Goal: Transaction & Acquisition: Purchase product/service

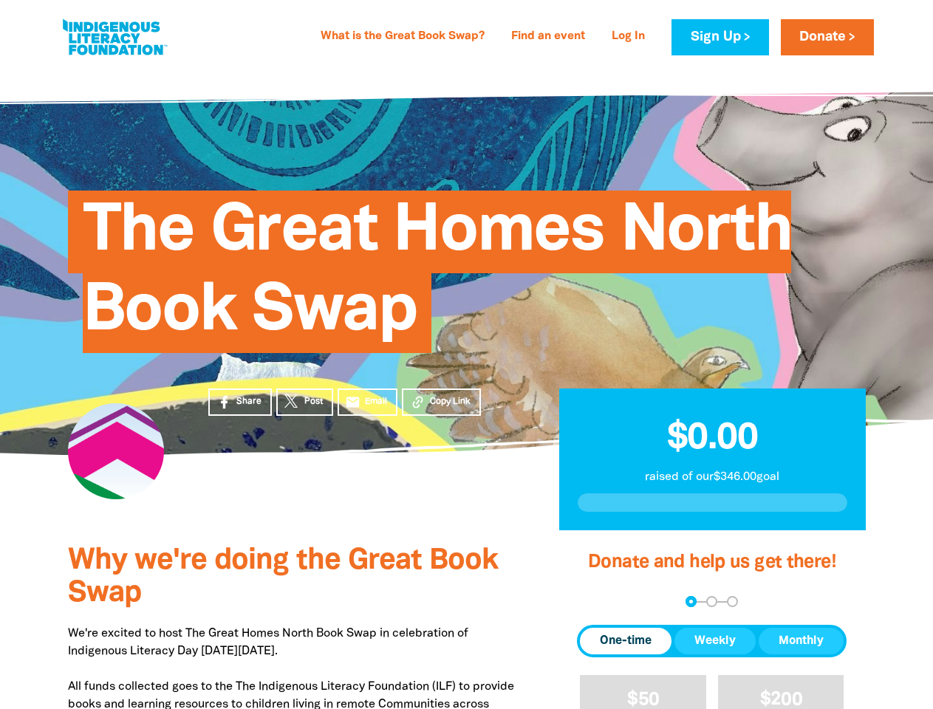
click at [466, 354] on div "The Great Homes North Book Swap" at bounding box center [467, 261] width 842 height 300
click at [597, 602] on div "arrow_back Back Step 1 Step 2 Step 3" at bounding box center [712, 601] width 270 height 11
click at [691, 601] on div "Navigate to step 1 of 3 to enter your donation amount" at bounding box center [691, 602] width 4 height 4
click at [626, 641] on span "One-time" at bounding box center [626, 641] width 52 height 18
click at [715, 641] on span "Weekly" at bounding box center [714, 641] width 41 height 18
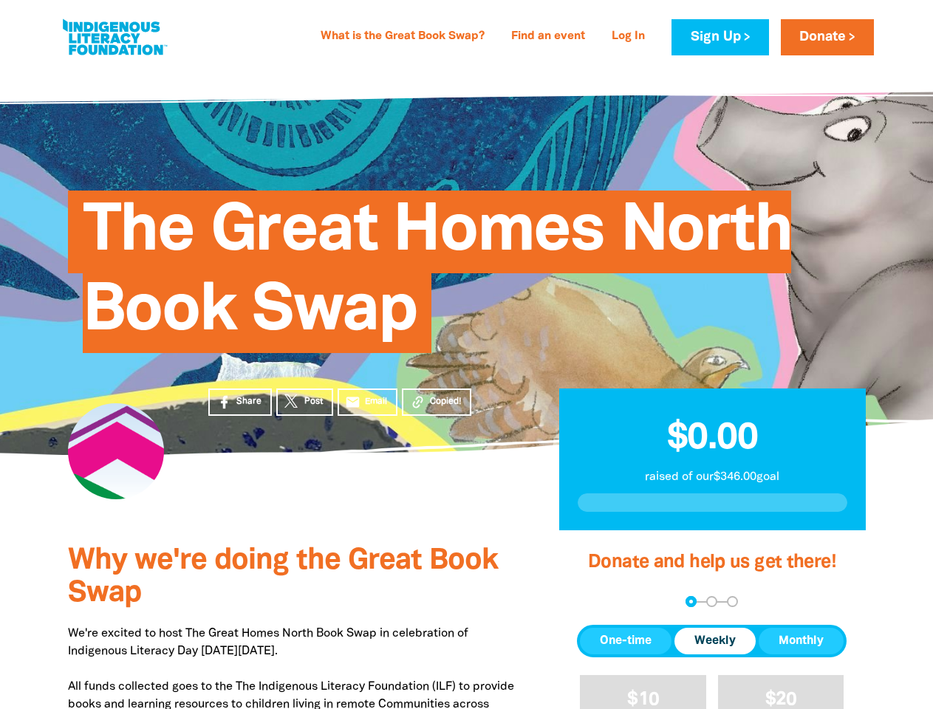
click at [801, 641] on span "Monthly" at bounding box center [800, 641] width 45 height 18
